Goal: Task Accomplishment & Management: Manage account settings

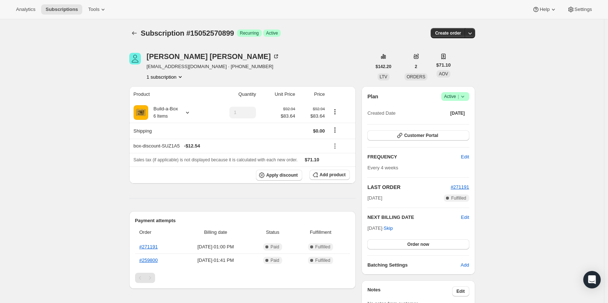
click at [464, 92] on span "Success Active |" at bounding box center [455, 96] width 28 height 9
click at [465, 122] on span "Cancel subscription" at bounding box center [457, 122] width 41 height 5
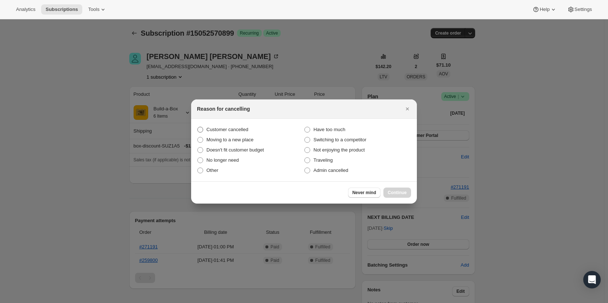
click at [247, 128] on label "Customer cancelled" at bounding box center [250, 129] width 107 height 10
click at [198, 127] on input "Customer cancelled" at bounding box center [197, 127] width 0 height 0
radio input "true"
click at [399, 192] on span "Continue" at bounding box center [397, 193] width 19 height 6
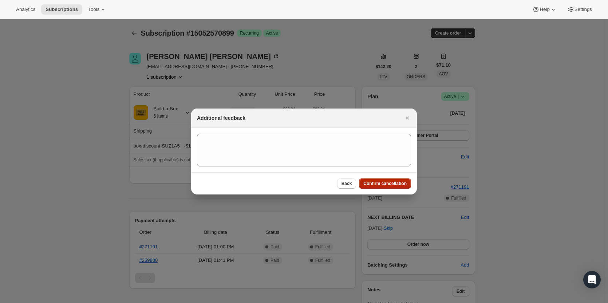
click at [390, 182] on span "Confirm cancellation" at bounding box center [384, 183] width 43 height 6
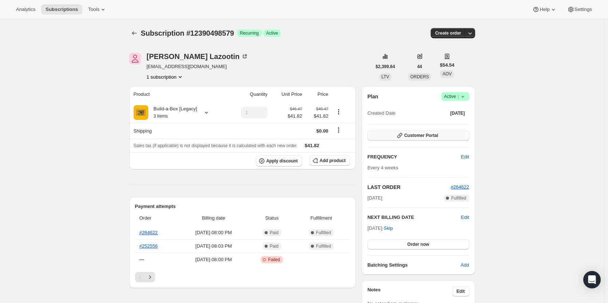
click at [412, 134] on span "Customer Portal" at bounding box center [421, 135] width 34 height 6
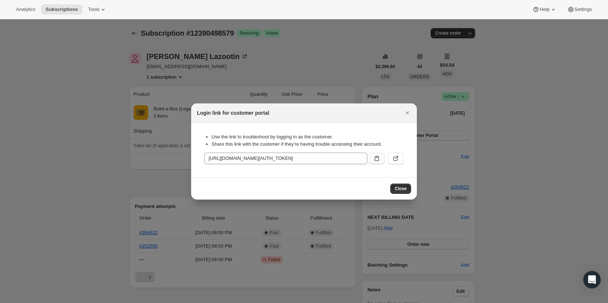
click at [371, 158] on button ":rbj:" at bounding box center [377, 158] width 16 height 12
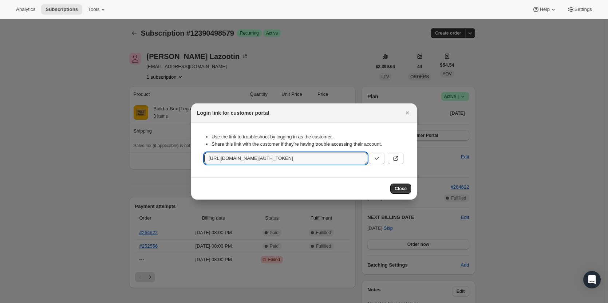
click at [219, 53] on div at bounding box center [304, 151] width 608 height 303
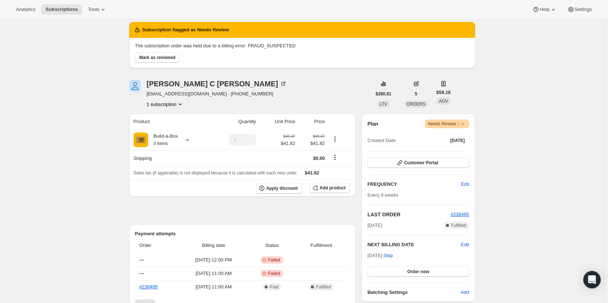
scroll to position [36, 0]
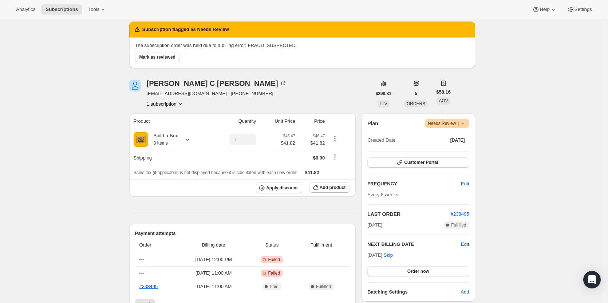
drag, startPoint x: 170, startPoint y: 57, endPoint x: 187, endPoint y: 56, distance: 17.1
click at [170, 56] on span "Mark as reviewed" at bounding box center [157, 57] width 36 height 6
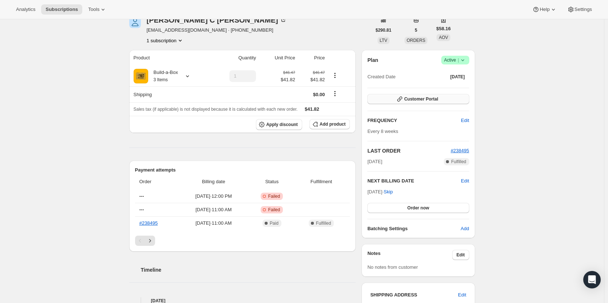
click at [421, 103] on button "Customer Portal" at bounding box center [418, 99] width 102 height 10
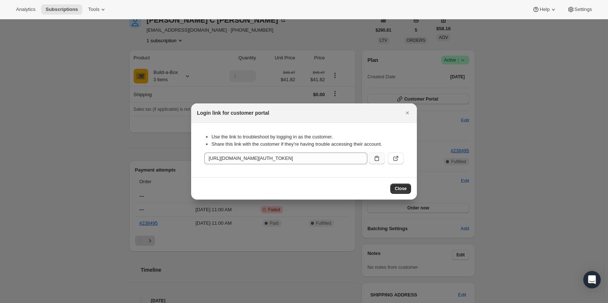
click at [375, 157] on icon ":rfo:" at bounding box center [376, 158] width 7 height 7
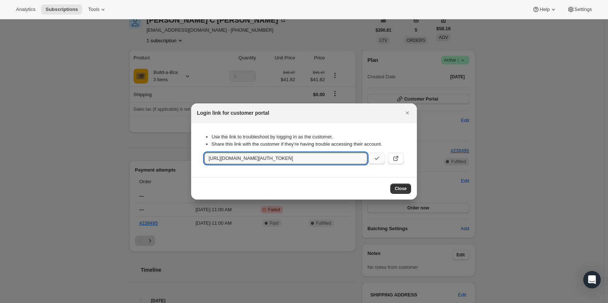
click at [101, 76] on div at bounding box center [304, 151] width 608 height 303
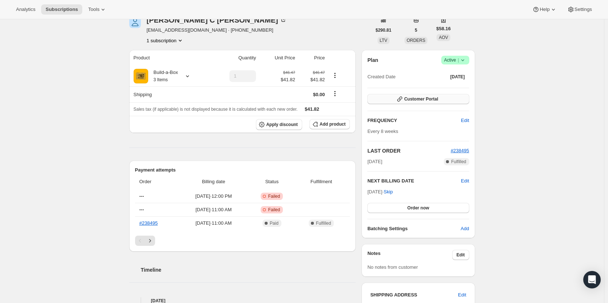
click at [426, 99] on span "Customer Portal" at bounding box center [421, 99] width 34 height 6
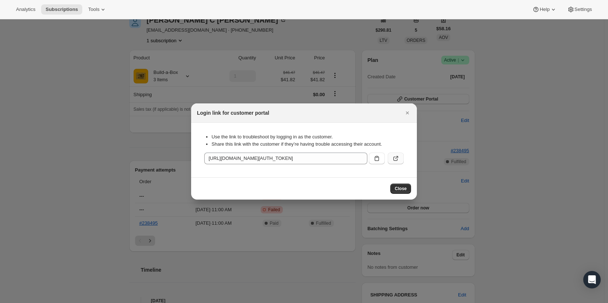
click at [394, 160] on icon ":rfo:" at bounding box center [395, 158] width 4 height 4
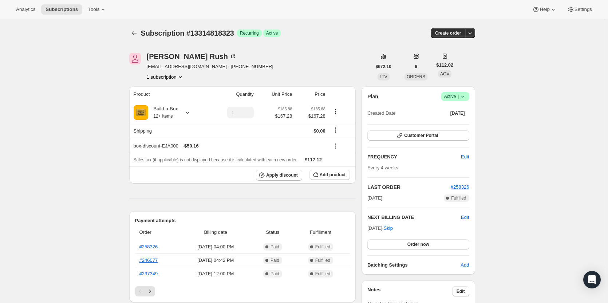
click at [454, 100] on span "Active |" at bounding box center [455, 96] width 22 height 7
click at [456, 122] on span "Cancel subscription" at bounding box center [457, 122] width 41 height 5
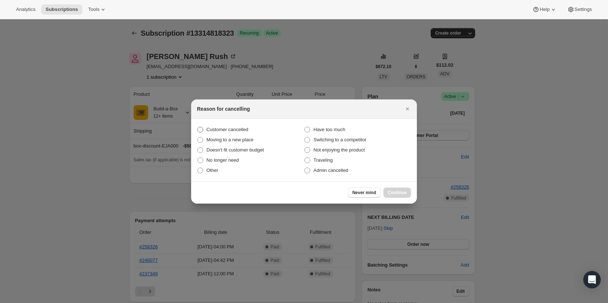
click at [240, 127] on span "Customer cancelled" at bounding box center [227, 129] width 42 height 5
click at [198, 127] on input "Customer cancelled" at bounding box center [197, 127] width 0 height 0
radio input "true"
click at [394, 193] on span "Continue" at bounding box center [397, 193] width 19 height 6
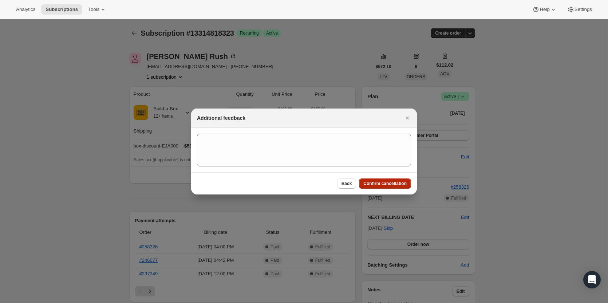
click at [394, 188] on button "Confirm cancellation" at bounding box center [385, 183] width 52 height 10
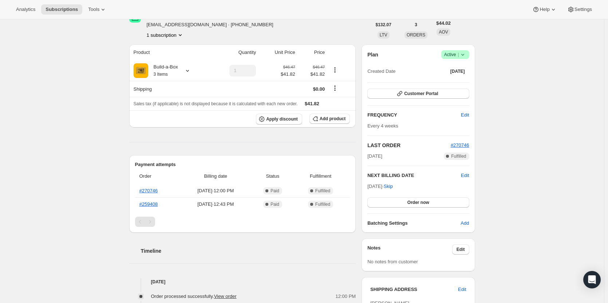
scroll to position [36, 0]
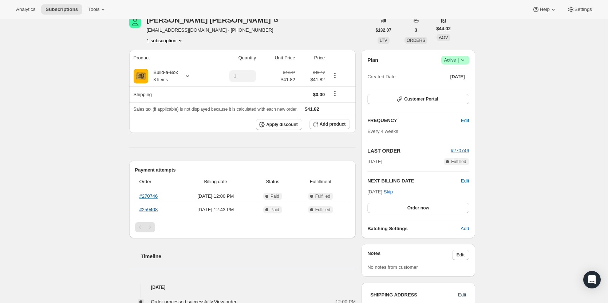
click at [458, 58] on span "|" at bounding box center [457, 60] width 1 height 6
click at [448, 87] on span "Cancel subscription" at bounding box center [457, 86] width 41 height 5
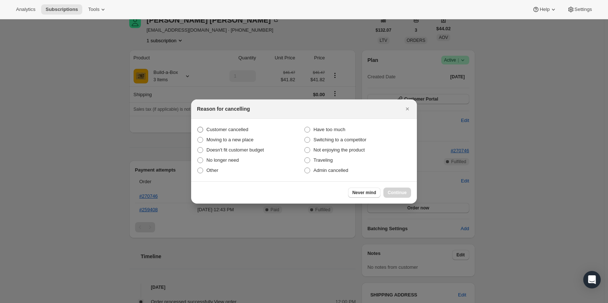
click at [235, 128] on span "Customer cancelled" at bounding box center [227, 129] width 42 height 5
click at [198, 127] on input "Customer cancelled" at bounding box center [197, 127] width 0 height 0
radio input "true"
click at [402, 192] on span "Continue" at bounding box center [397, 193] width 19 height 6
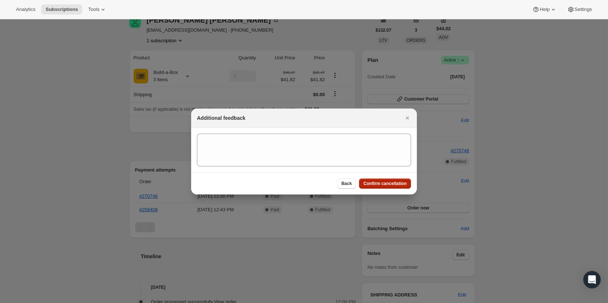
click at [389, 180] on button "Confirm cancellation" at bounding box center [385, 183] width 52 height 10
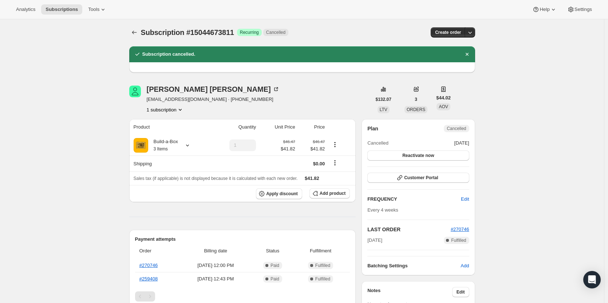
scroll to position [0, 0]
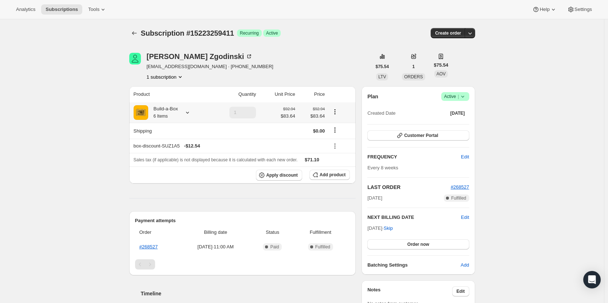
click at [189, 115] on icon at bounding box center [187, 112] width 7 height 7
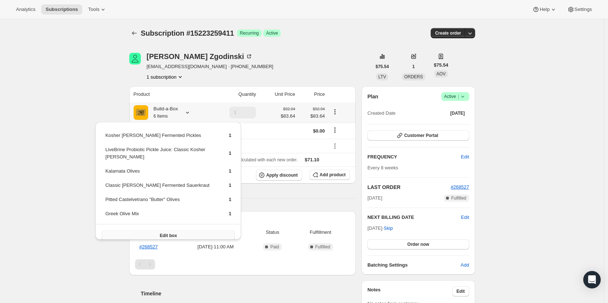
click at [194, 230] on button "Edit box" at bounding box center [168, 235] width 133 height 10
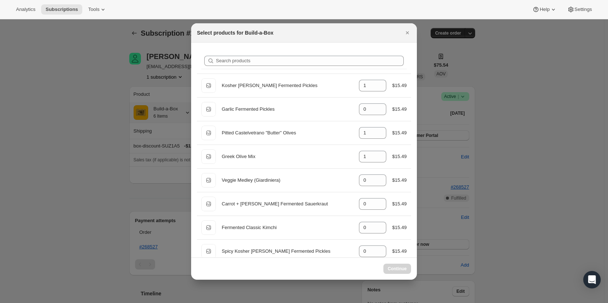
select select "gid://shopify/ProductVariant/49973439234323"
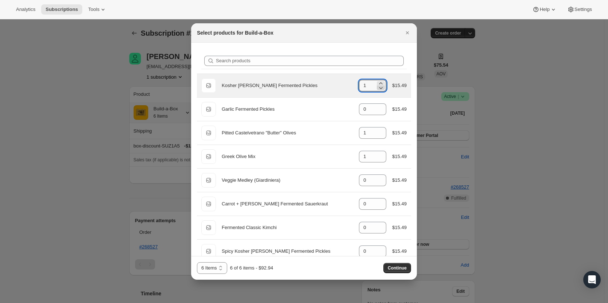
click at [379, 88] on icon ":re7:" at bounding box center [381, 88] width 4 height 2
type input "0"
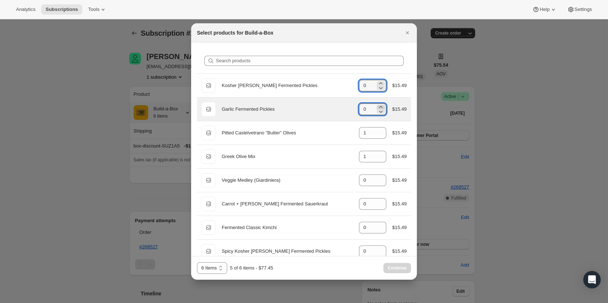
click at [379, 106] on icon ":re7:" at bounding box center [380, 106] width 7 height 7
type input "1"
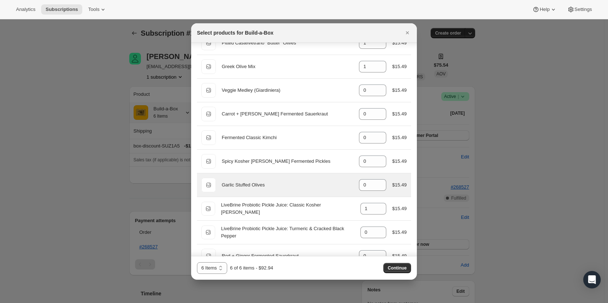
scroll to position [109, 0]
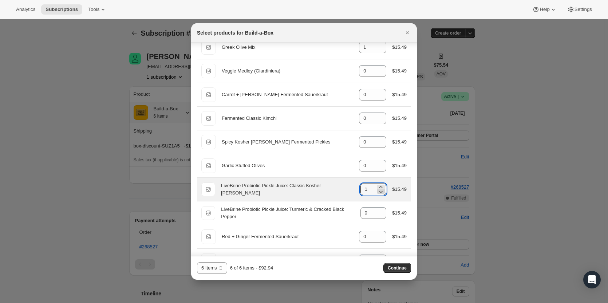
click at [377, 192] on icon ":re7:" at bounding box center [380, 191] width 7 height 7
type input "0"
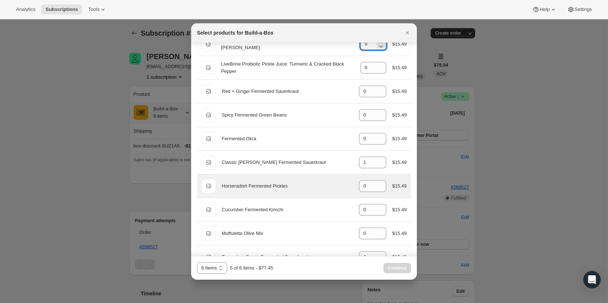
scroll to position [255, 0]
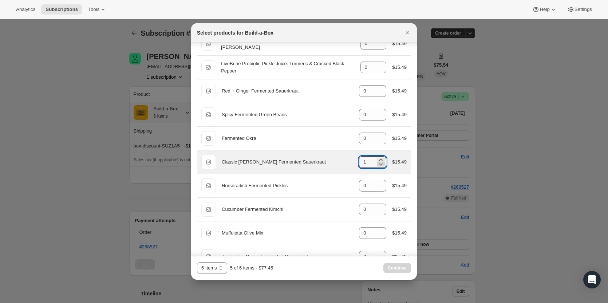
click at [377, 163] on icon ":re7:" at bounding box center [380, 163] width 7 height 7
type input "0"
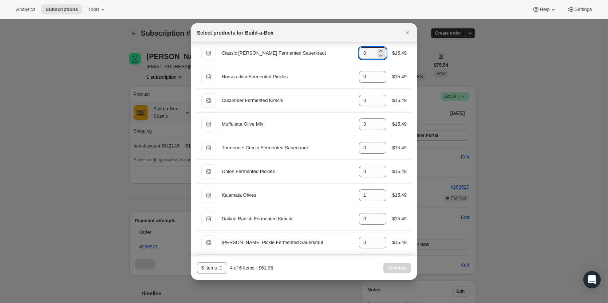
scroll to position [364, 0]
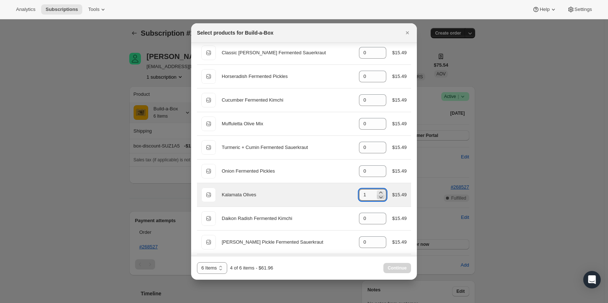
click at [377, 197] on icon ":re7:" at bounding box center [380, 196] width 7 height 7
type input "0"
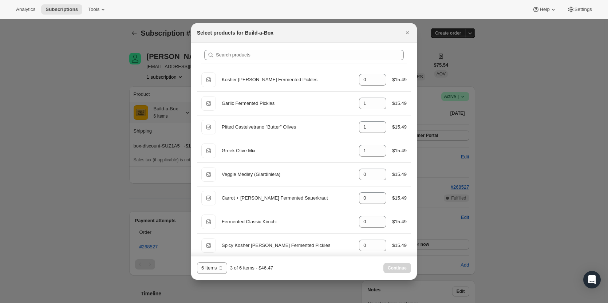
scroll to position [0, 0]
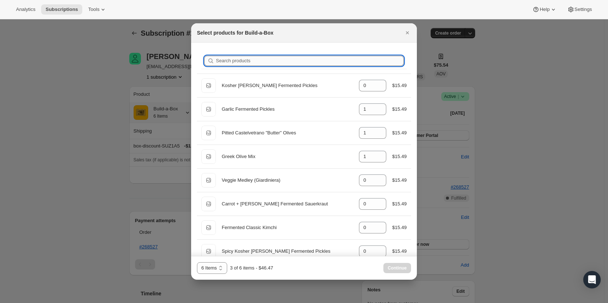
click at [354, 63] on input "Search products" at bounding box center [310, 61] width 188 height 10
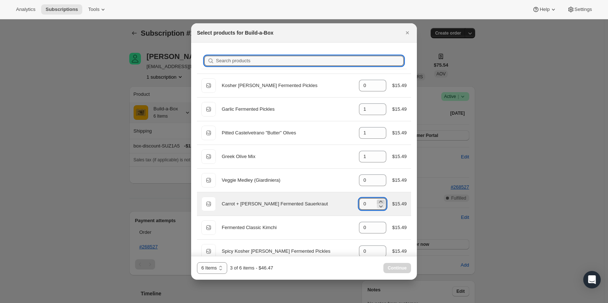
click at [377, 199] on icon ":re7:" at bounding box center [380, 201] width 7 height 7
type input "1"
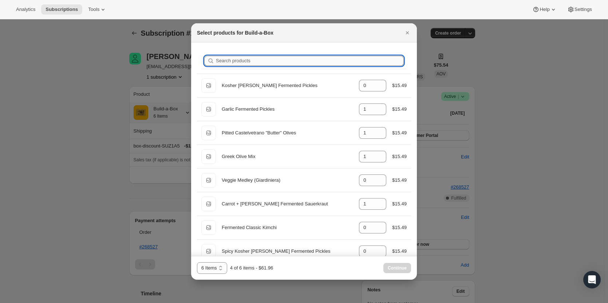
click at [297, 59] on input "Search products" at bounding box center [310, 61] width 188 height 10
type input "o"
type input "0"
type input "ok"
type input "0"
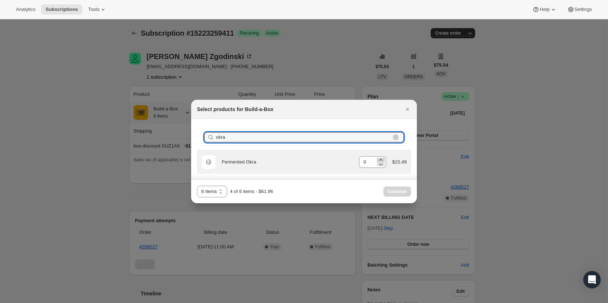
type input "okra"
click at [384, 159] on icon ":re7:" at bounding box center [380, 159] width 7 height 7
type input "1"
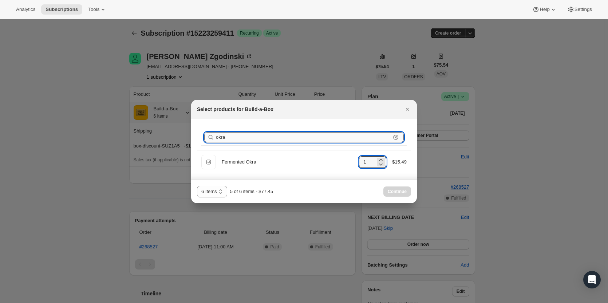
click at [333, 135] on input "okra" at bounding box center [303, 137] width 175 height 10
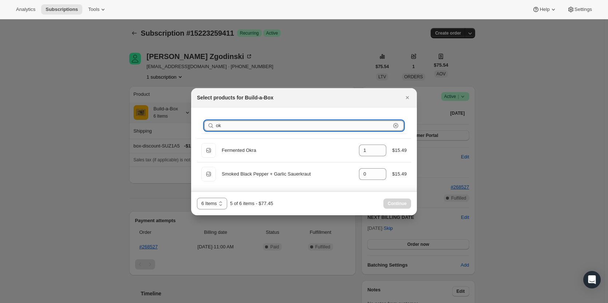
type input "o"
type input "0"
type input "1"
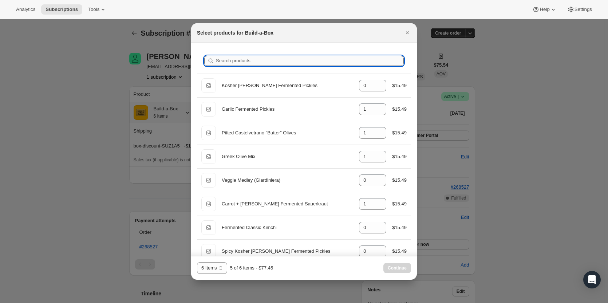
type input "t"
type input "0"
type input "1"
type input "0"
type input "tu"
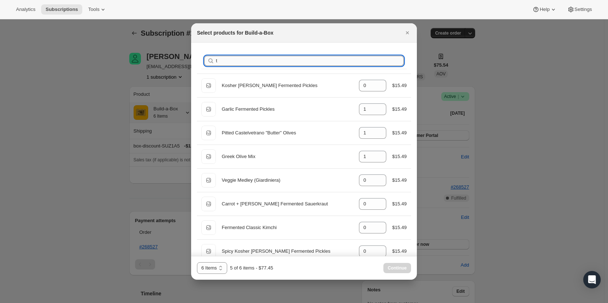
type input "0"
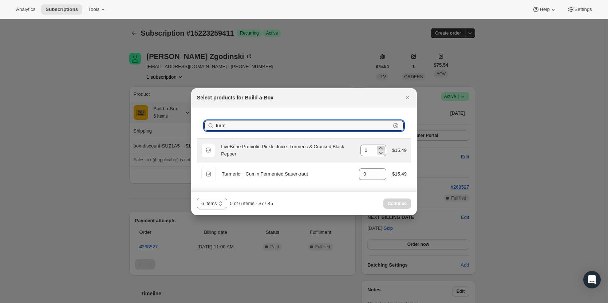
type input "turm"
click at [379, 147] on icon ":re7:" at bounding box center [380, 147] width 7 height 7
type input "1"
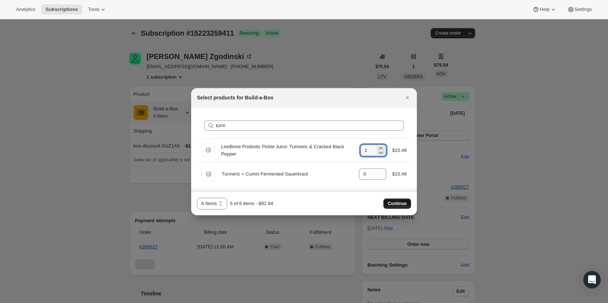
click at [401, 202] on span "Continue" at bounding box center [397, 203] width 19 height 6
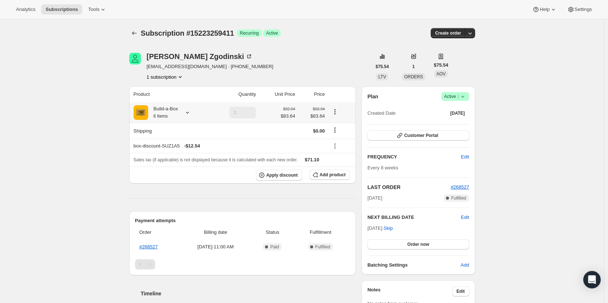
click at [189, 113] on icon at bounding box center [187, 113] width 3 height 2
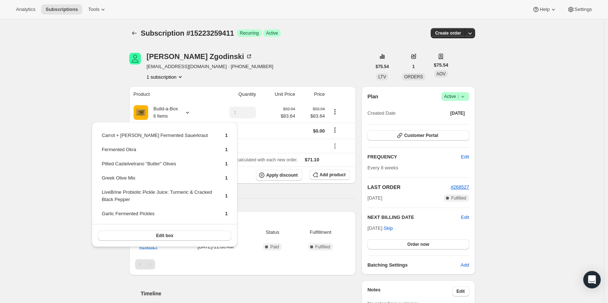
click at [51, 179] on div "Subscription #15223259411. This page is ready Subscription #15223259411 Success…" at bounding box center [302, 288] width 604 height 538
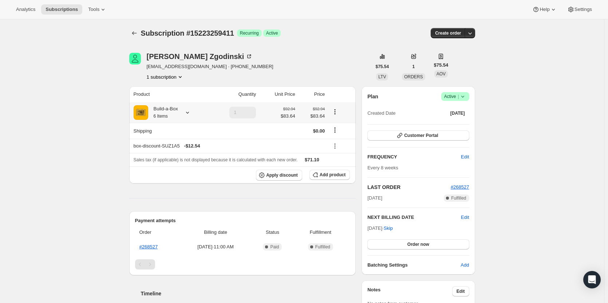
click at [178, 117] on div "Build-a-Box 6 Items" at bounding box center [163, 112] width 30 height 15
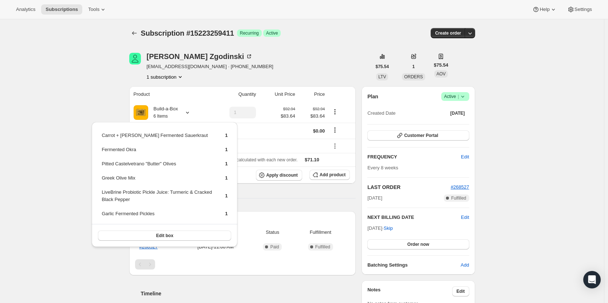
click at [57, 143] on div "Subscription #15223259411. This page is ready Subscription #15223259411 Success…" at bounding box center [302, 288] width 604 height 538
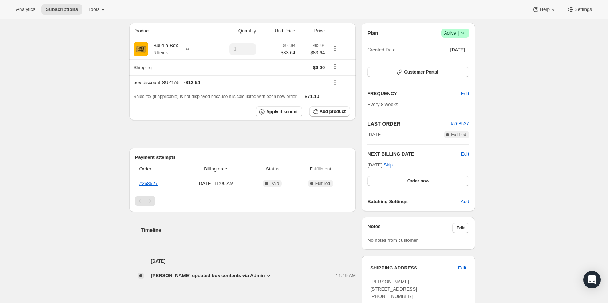
scroll to position [73, 0]
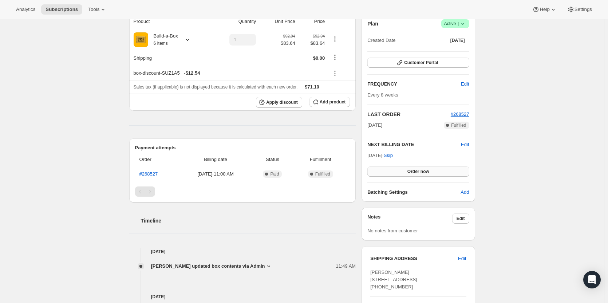
click at [434, 173] on button "Order now" at bounding box center [418, 171] width 102 height 10
click at [434, 173] on span "Click to confirm" at bounding box center [417, 171] width 33 height 6
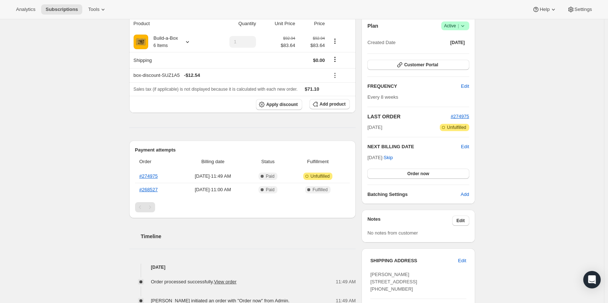
scroll to position [73, 0]
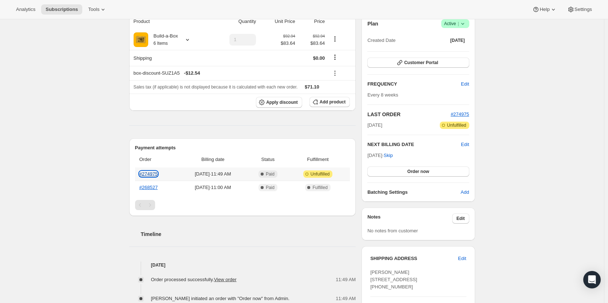
click at [148, 172] on link "#274975" at bounding box center [148, 173] width 19 height 5
